Goal: Navigation & Orientation: Find specific page/section

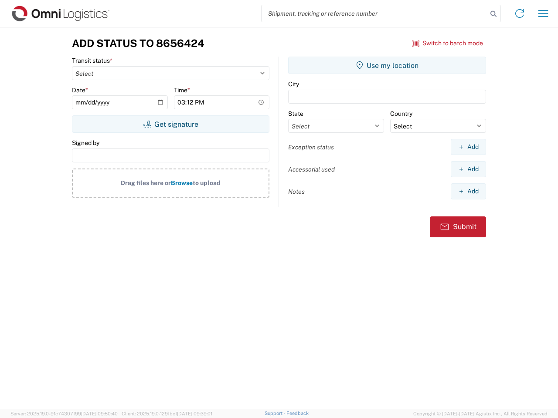
click at [374, 14] on input "search" at bounding box center [374, 13] width 226 height 17
click at [493, 14] on icon at bounding box center [493, 14] width 12 height 12
click at [519, 14] on icon at bounding box center [519, 14] width 14 height 14
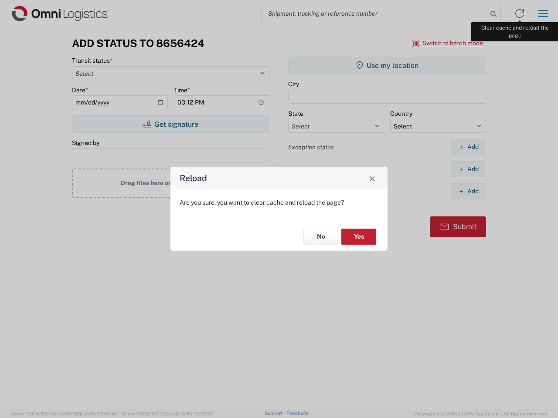
click at [543, 14] on div "Reload Are you sure, you want to clear cache and reload the page? No Yes" at bounding box center [279, 209] width 558 height 418
click at [447, 43] on div "Reload Are you sure, you want to clear cache and reload the page? No Yes" at bounding box center [279, 209] width 558 height 418
click at [170, 124] on div "Reload Are you sure, you want to clear cache and reload the page? No Yes" at bounding box center [279, 209] width 558 height 418
click at [387, 65] on div "Reload Are you sure, you want to clear cache and reload the page? No Yes" at bounding box center [279, 209] width 558 height 418
click at [468, 147] on div "Reload Are you sure, you want to clear cache and reload the page? No Yes" at bounding box center [279, 209] width 558 height 418
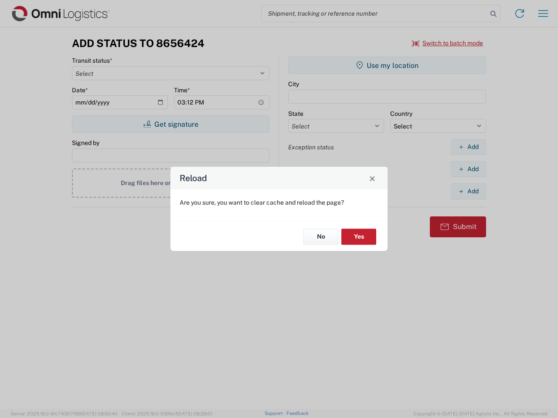
click at [468, 169] on div "Reload Are you sure, you want to clear cache and reload the page? No Yes" at bounding box center [279, 209] width 558 height 418
click at [468, 191] on div "Reload Are you sure, you want to clear cache and reload the page? No Yes" at bounding box center [279, 209] width 558 height 418
